Goal: Information Seeking & Learning: Learn about a topic

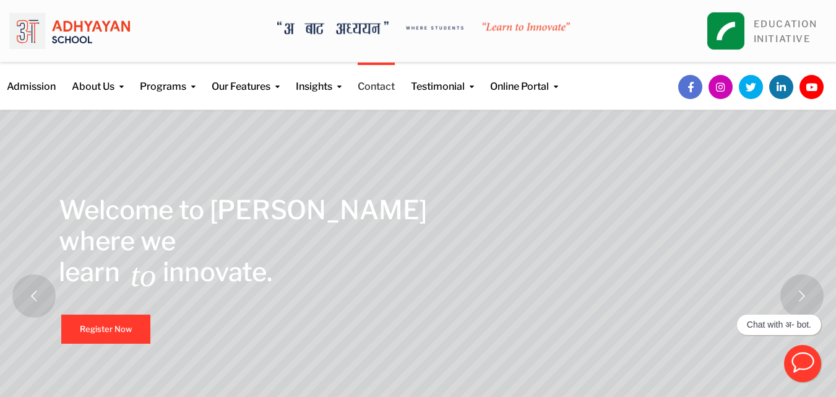
click at [379, 89] on link "Contact" at bounding box center [376, 79] width 37 height 32
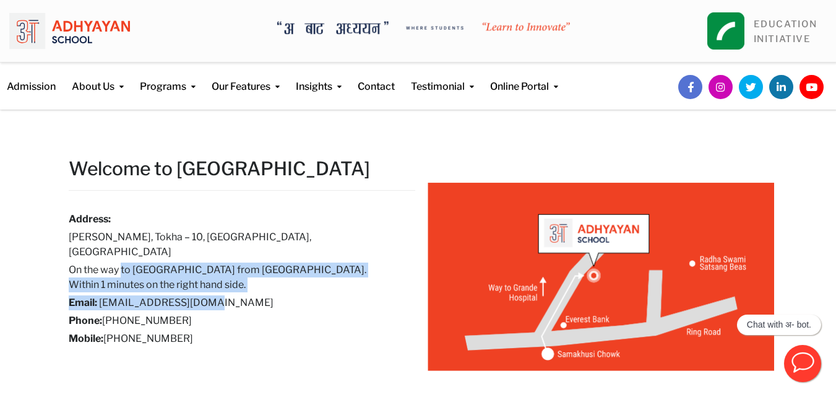
drag, startPoint x: 123, startPoint y: 244, endPoint x: 243, endPoint y: 285, distance: 126.6
click at [243, 284] on div "Address: Samakhusi Chowk, Tokha – 10, Kathmandu, Nepal On the way to Grande Int…" at bounding box center [233, 279] width 328 height 134
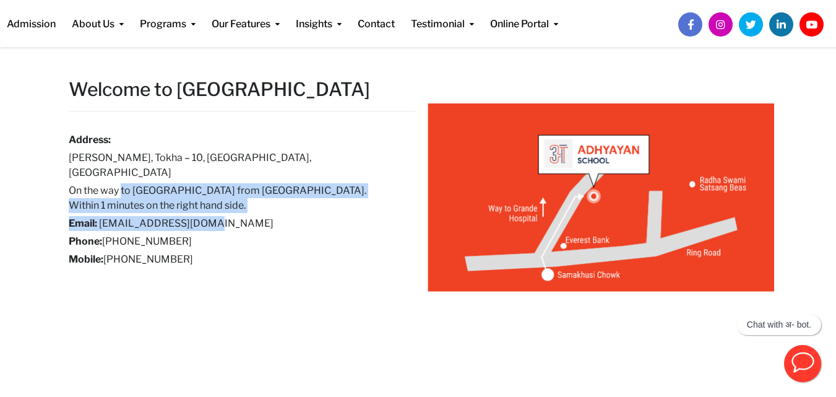
scroll to position [77, 0]
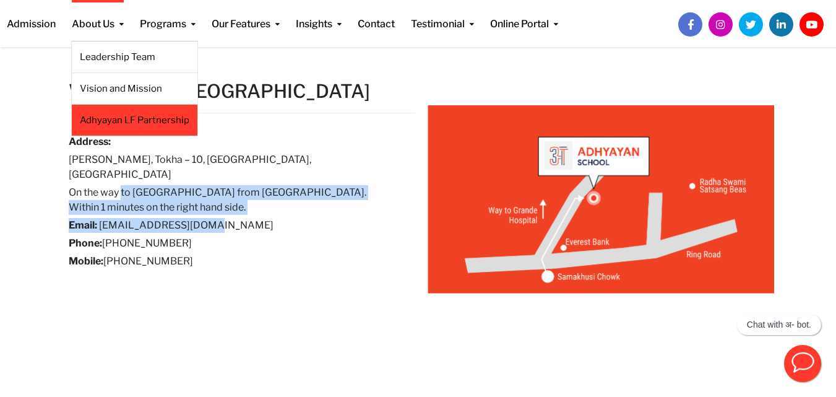
click at [123, 119] on link "Adhyayan LF Partnership" at bounding box center [135, 120] width 110 height 14
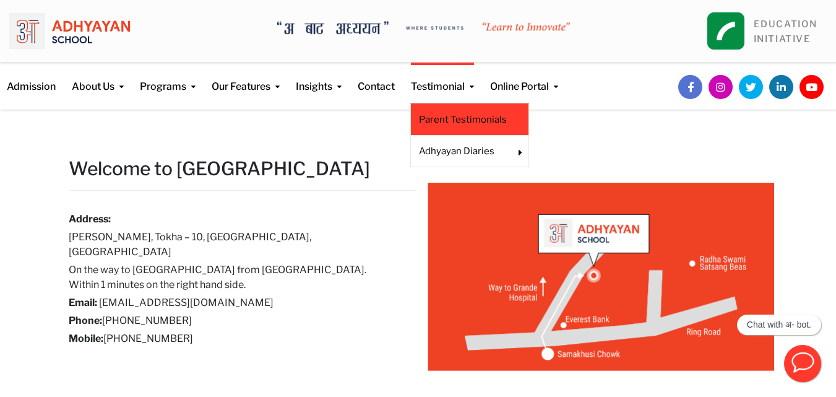
click at [447, 127] on li "Parent Testimonials" at bounding box center [469, 119] width 119 height 32
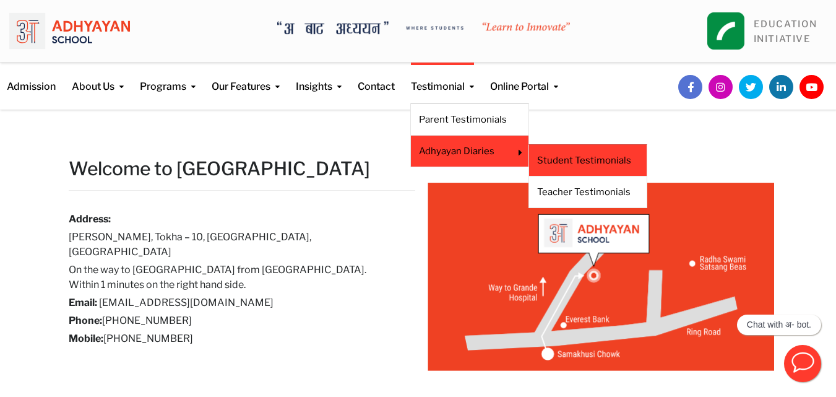
click at [603, 158] on link "Student Testimonials" at bounding box center [587, 160] width 101 height 14
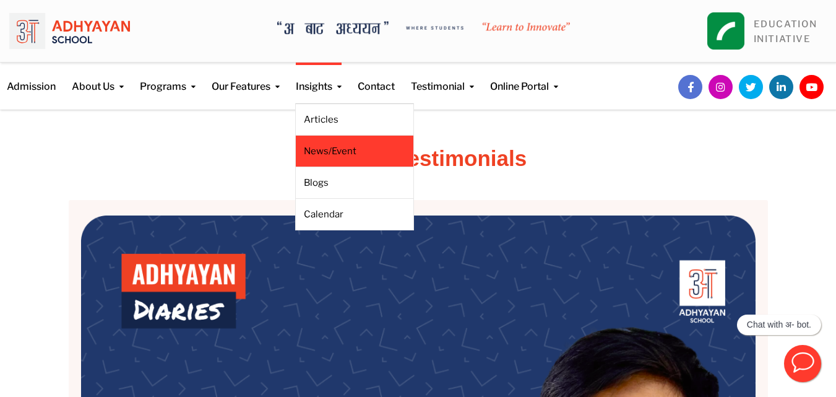
click at [335, 157] on link "News/Event" at bounding box center [354, 151] width 101 height 14
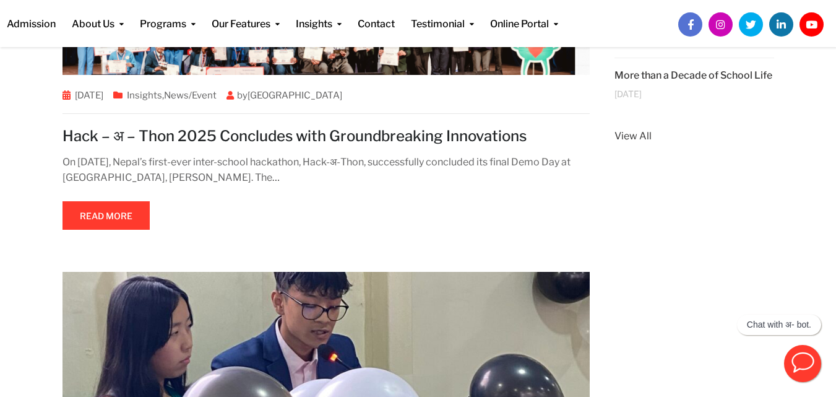
scroll to position [144, 0]
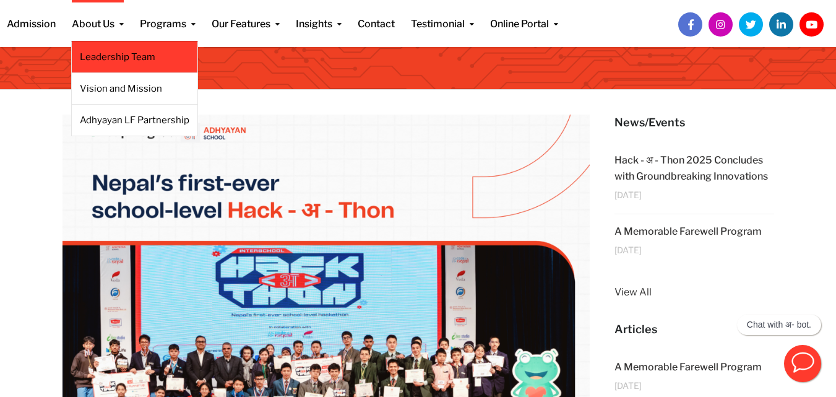
click at [124, 56] on link "Leadership Team" at bounding box center [135, 57] width 110 height 14
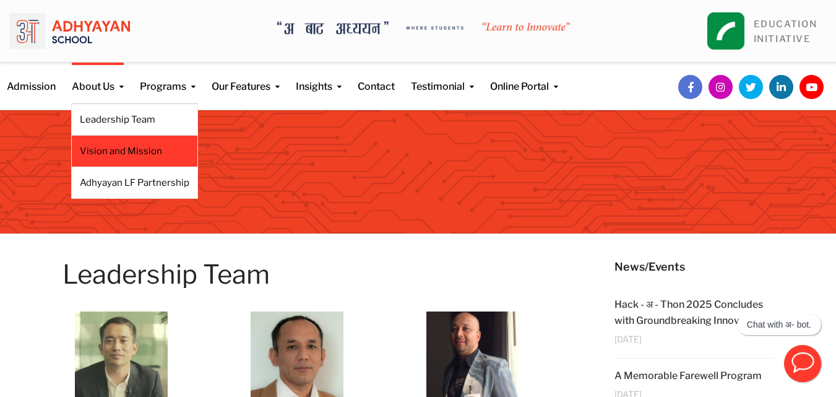
click at [106, 149] on link "Vision and Mission" at bounding box center [135, 151] width 110 height 14
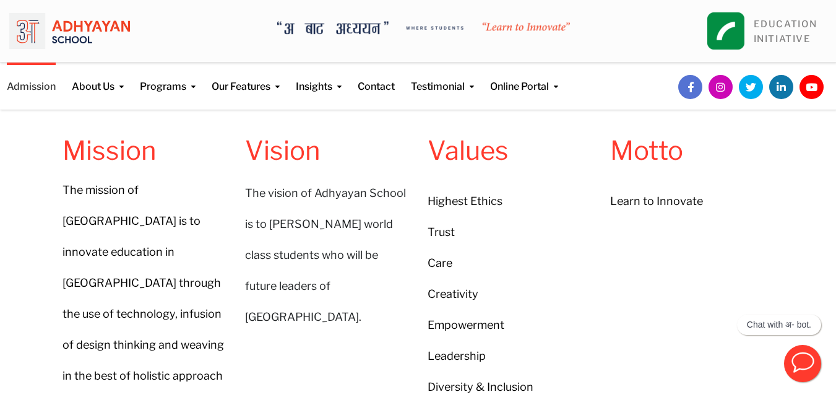
click at [34, 84] on link "Admission" at bounding box center [31, 79] width 49 height 32
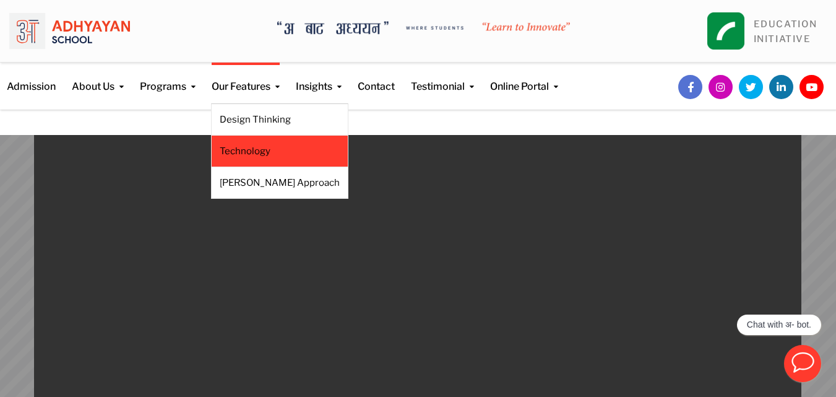
click at [241, 155] on link "Technology" at bounding box center [280, 151] width 120 height 14
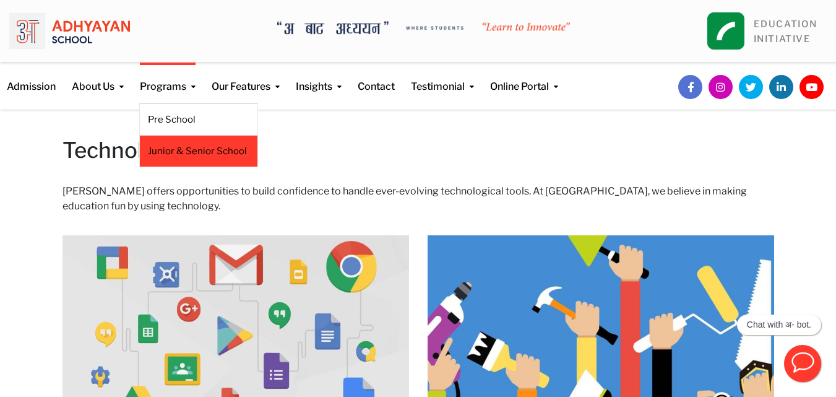
click at [173, 157] on link "Junior & Senior School" at bounding box center [198, 151] width 101 height 14
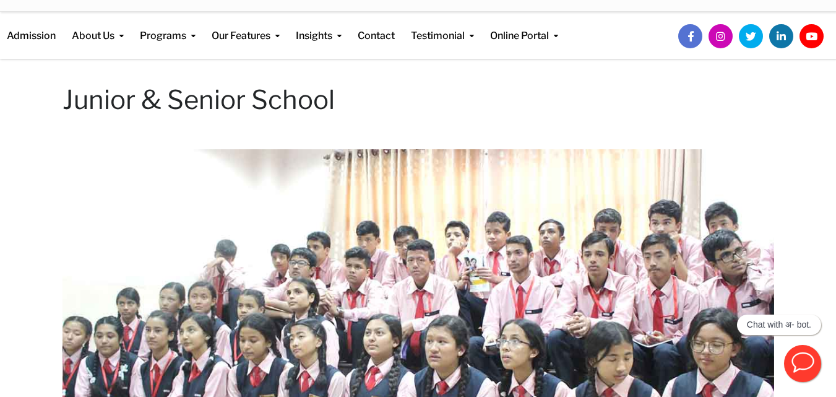
scroll to position [26, 0]
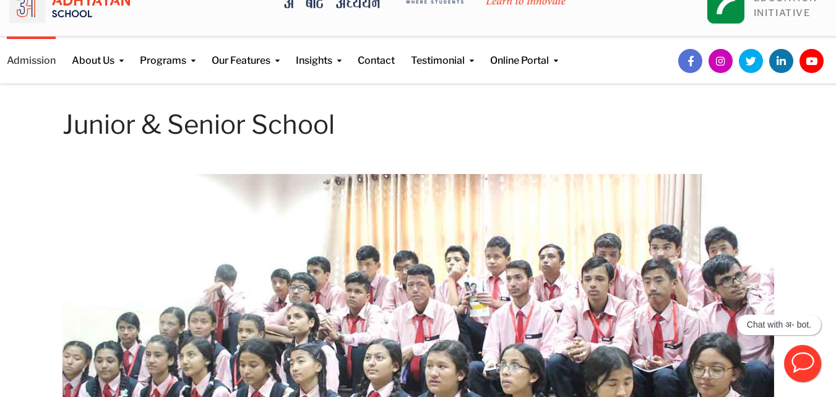
click at [41, 63] on link "Admission" at bounding box center [31, 53] width 49 height 32
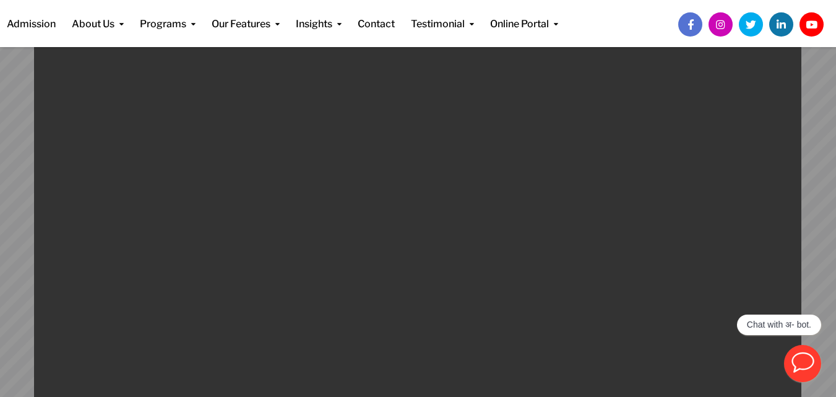
scroll to position [100, 0]
click at [446, 191] on video at bounding box center [417, 251] width 767 height 433
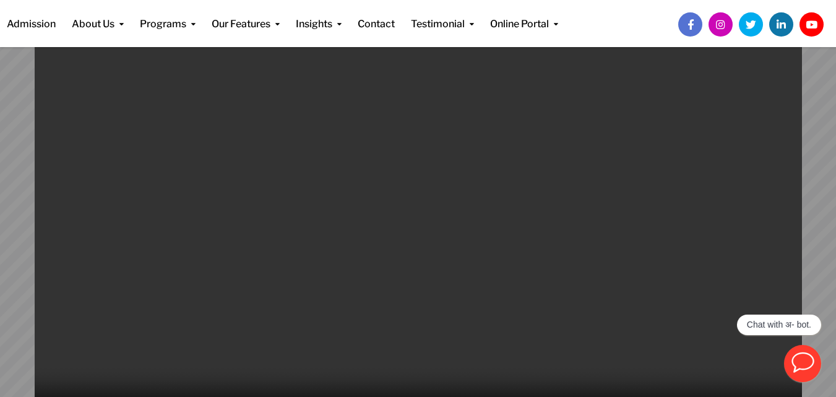
scroll to position [41, 0]
